Goal: Book appointment/travel/reservation

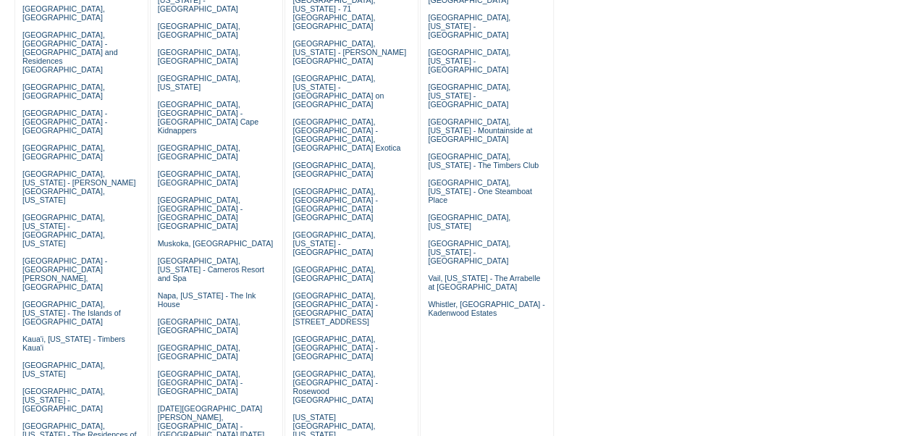
scroll to position [245, 0]
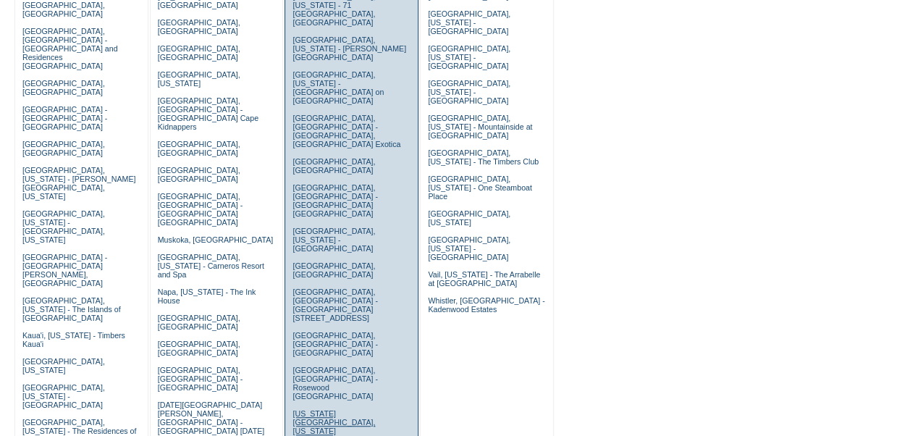
click at [336, 409] on link "New York City, New York - Park Avenue Place" at bounding box center [333, 426] width 82 height 35
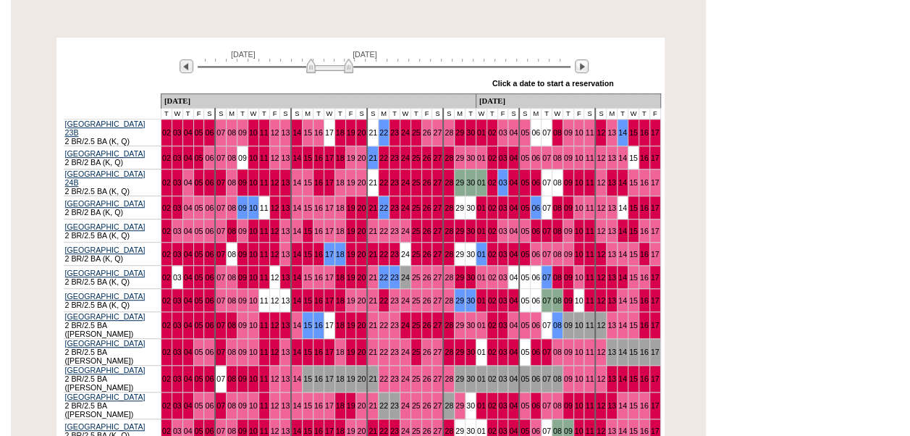
scroll to position [276, 0]
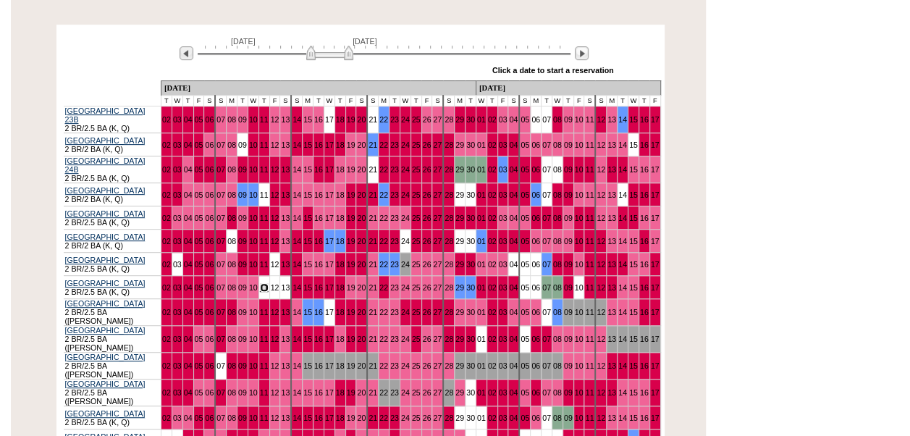
click at [260, 284] on link "11" at bounding box center [264, 287] width 9 height 9
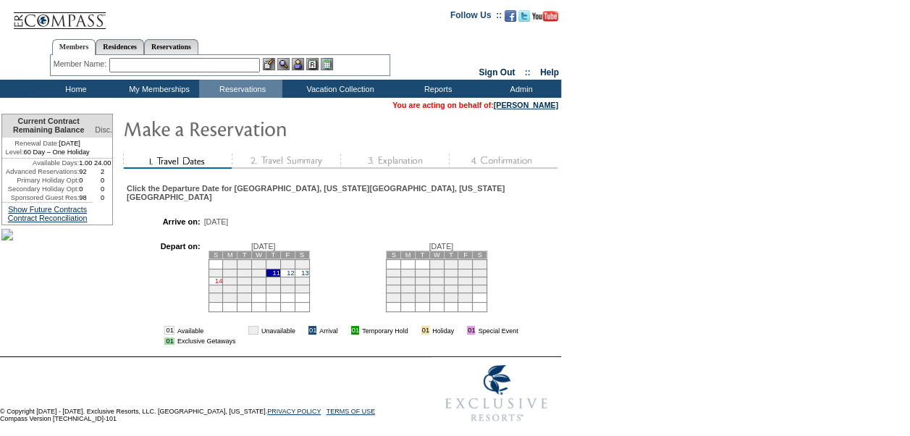
click at [222, 284] on link "14" at bounding box center [218, 280] width 7 height 7
